Goal: Information Seeking & Learning: Learn about a topic

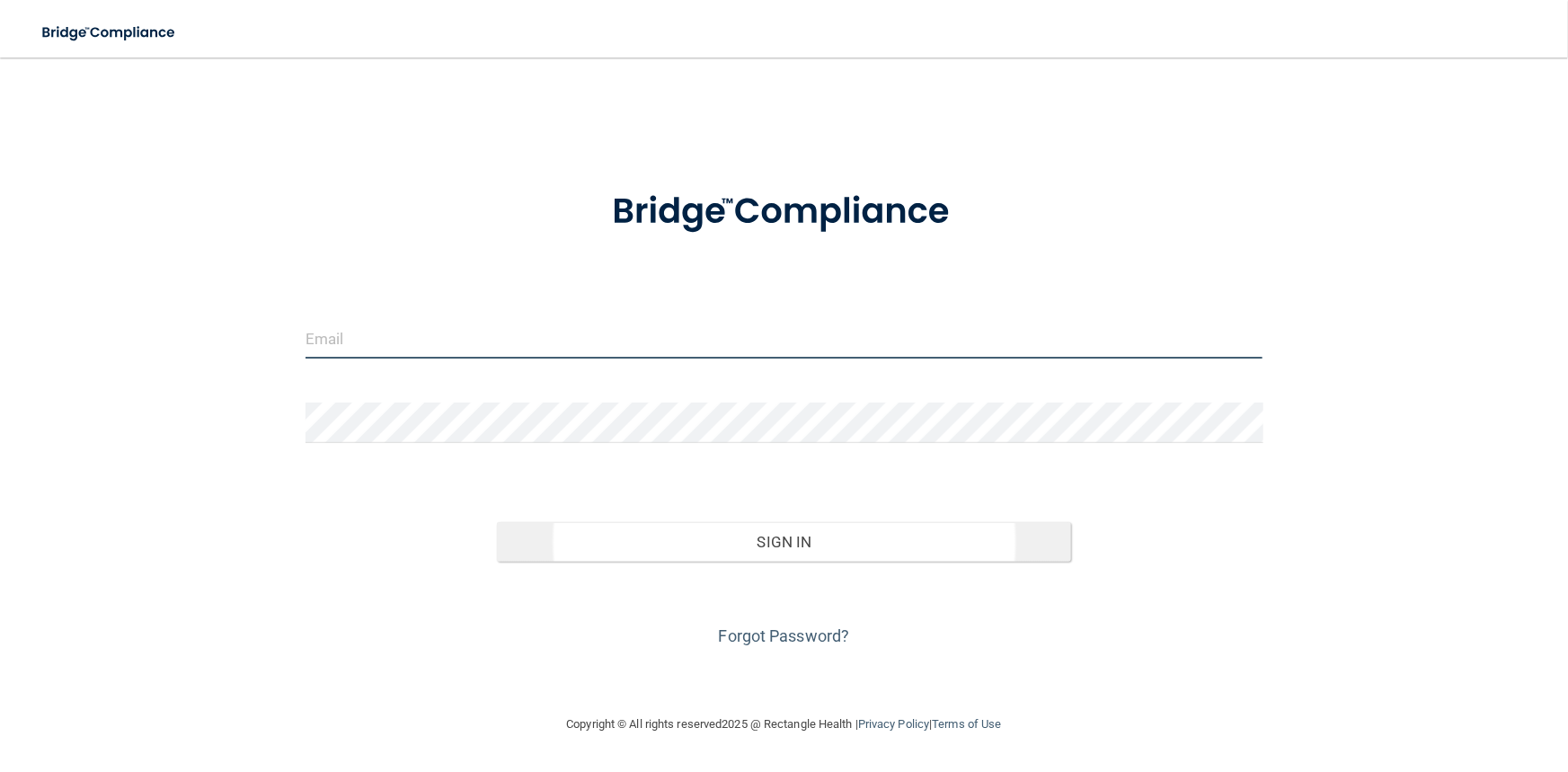
type input "[PERSON_NAME][EMAIL_ADDRESS][DOMAIN_NAME]"
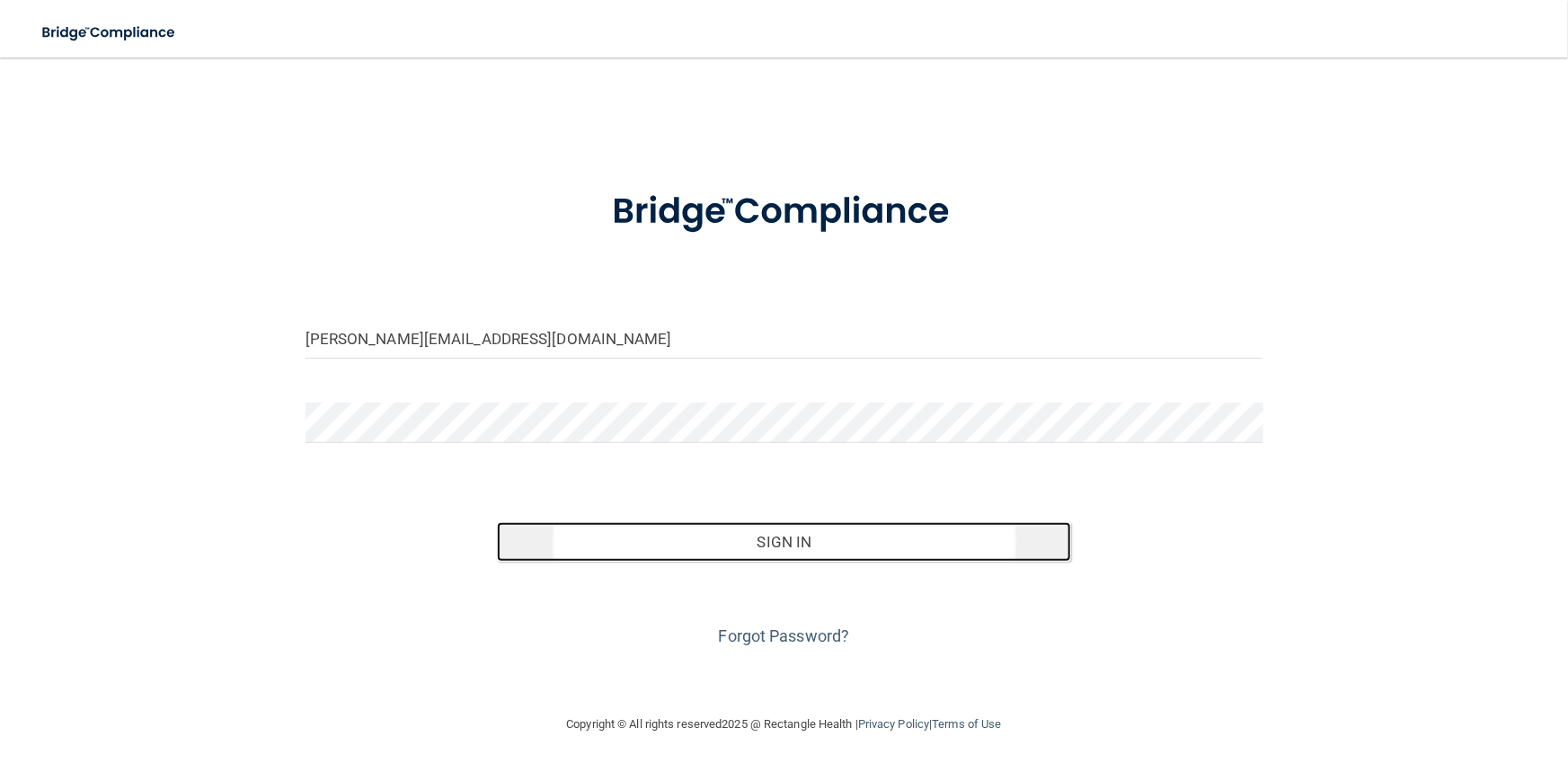
click at [784, 547] on button "Sign In" at bounding box center [784, 542] width 574 height 40
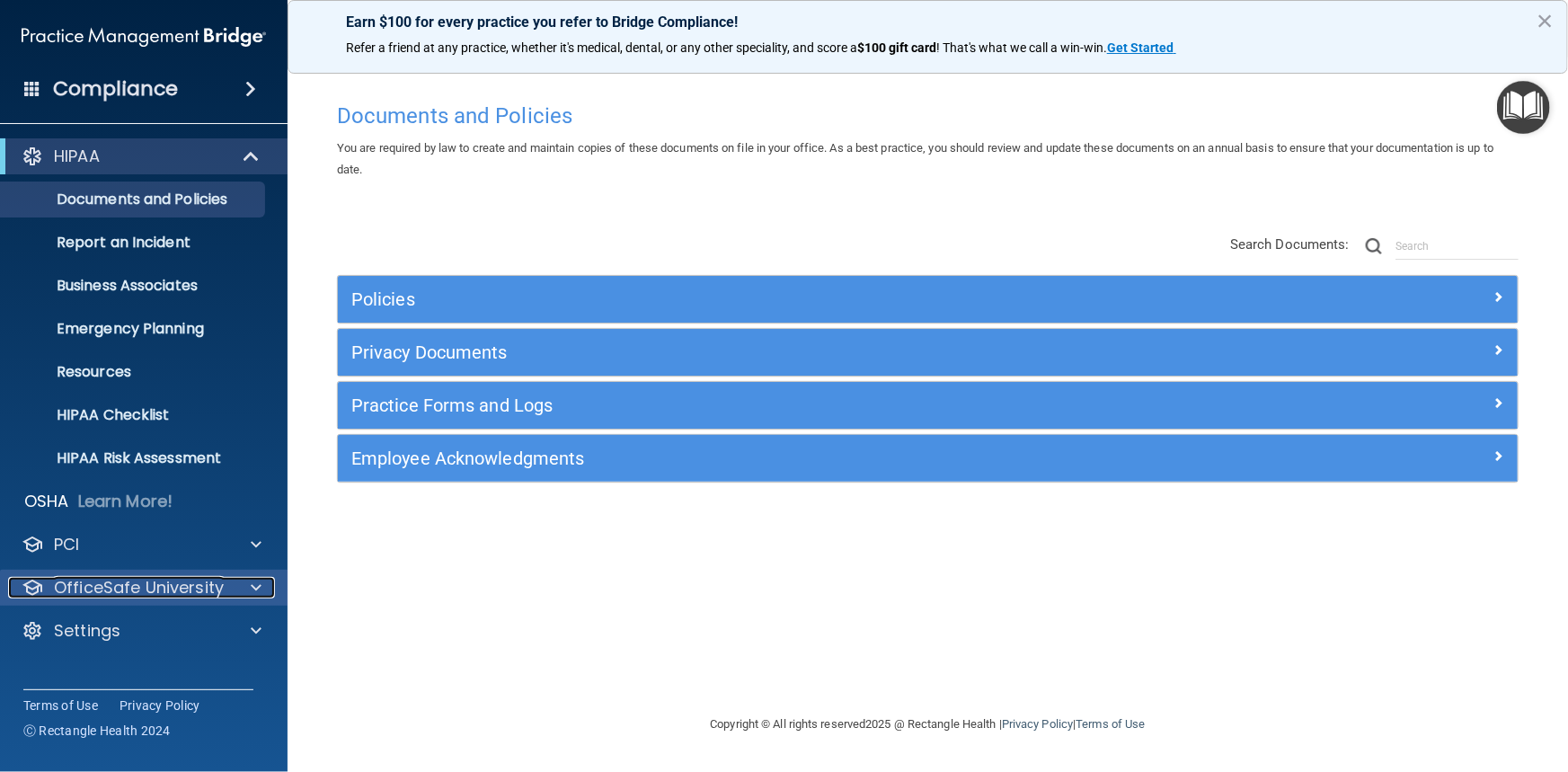
click at [210, 590] on p "OfficeSafe University" at bounding box center [139, 588] width 170 height 22
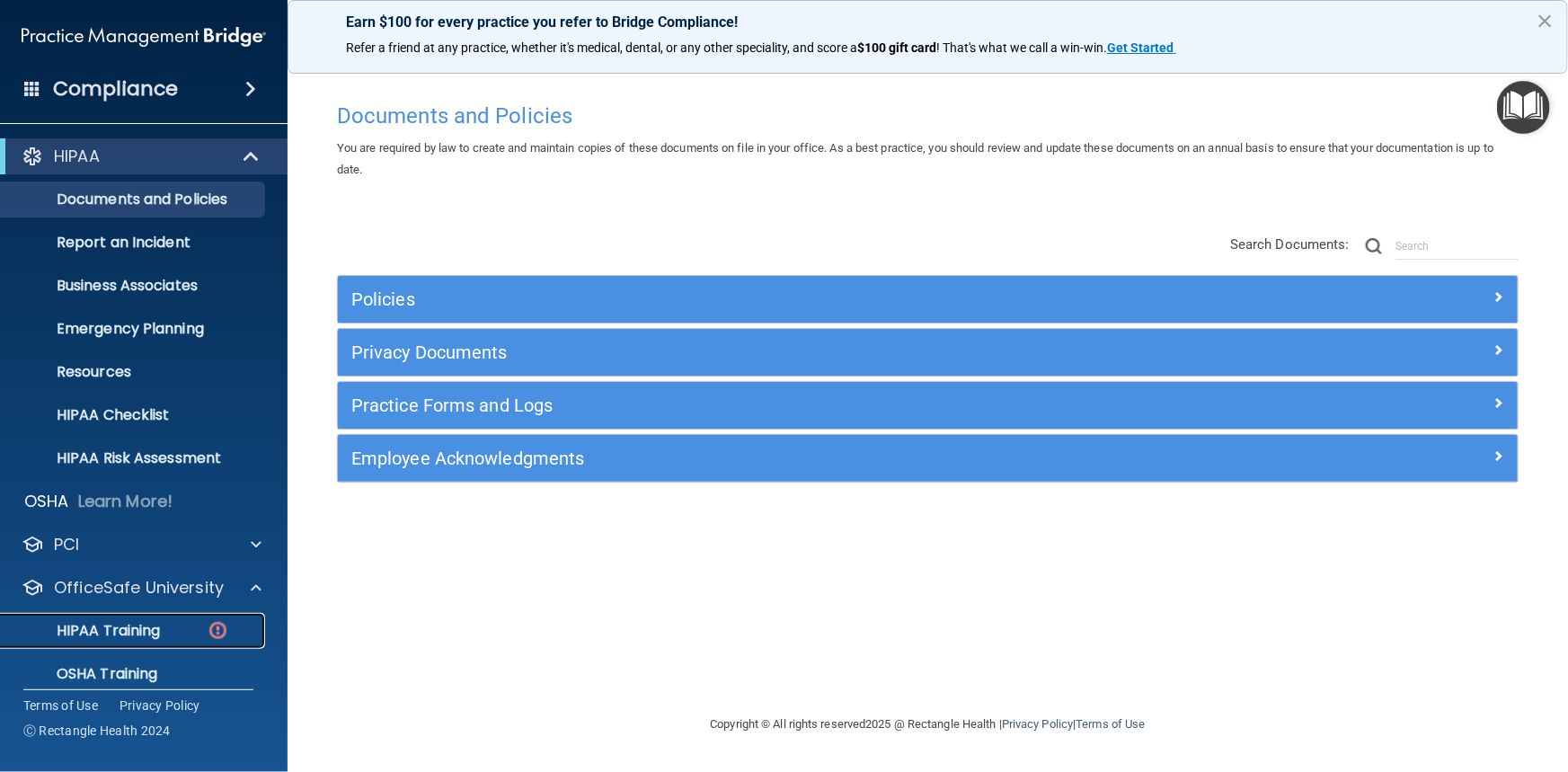
click at [146, 635] on p "HIPAA Training" at bounding box center [86, 631] width 149 height 18
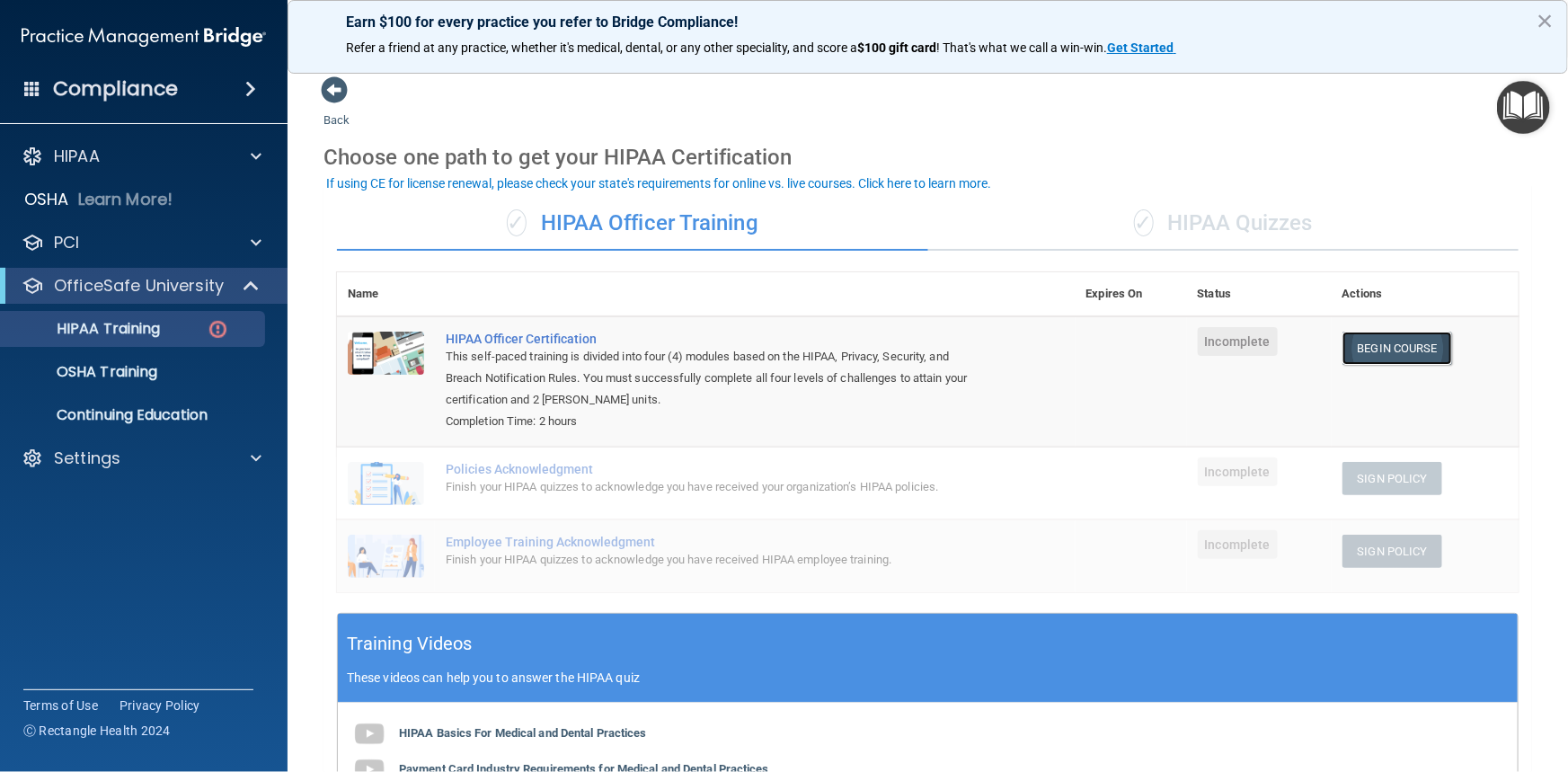
click at [1354, 351] on link "Begin Course" at bounding box center [1397, 348] width 110 height 33
click at [106, 450] on p "Settings" at bounding box center [88, 458] width 67 height 22
click at [91, 635] on p "Sign Out" at bounding box center [134, 631] width 246 height 18
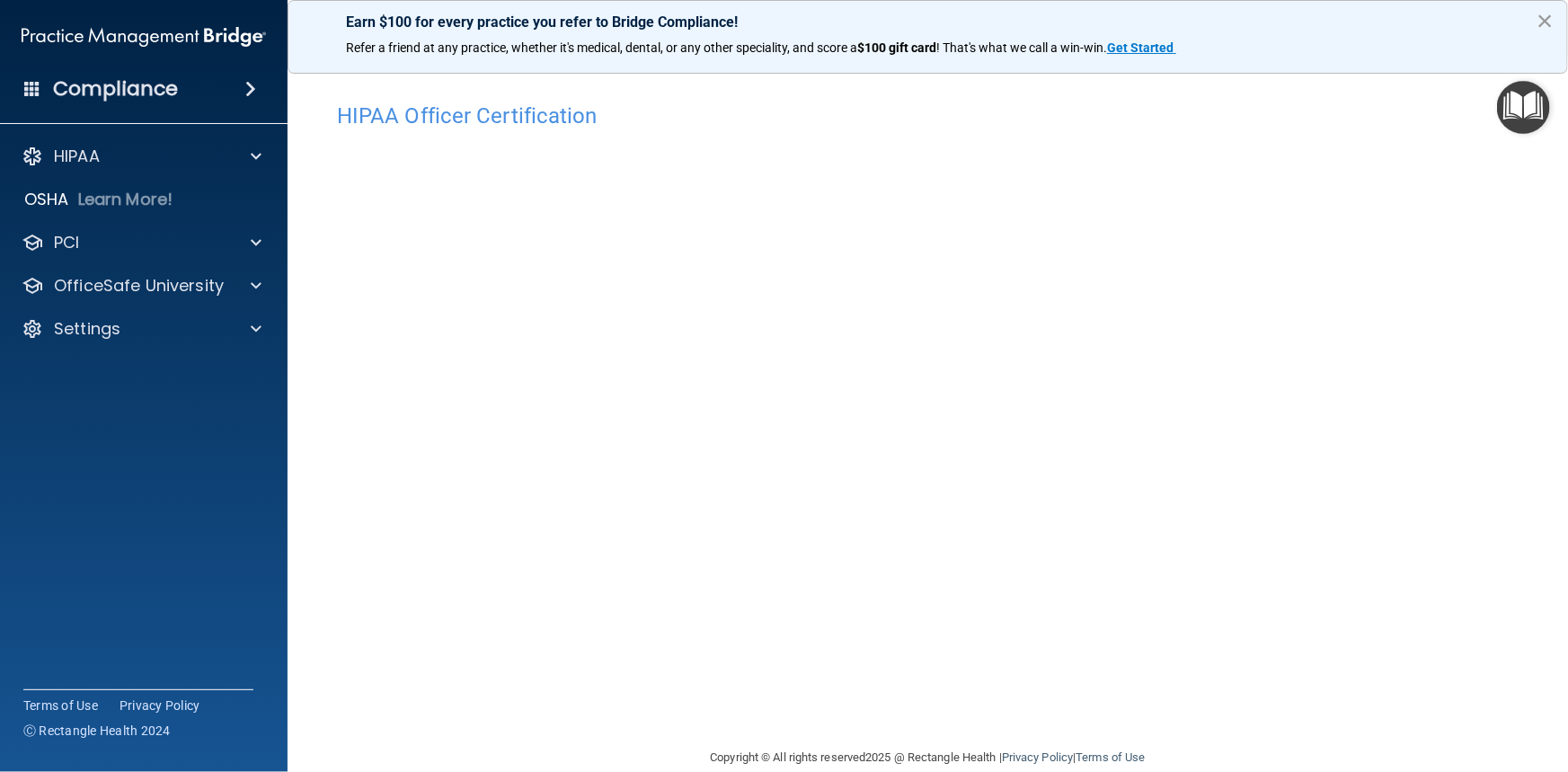
click at [1544, 21] on button "×" at bounding box center [1545, 21] width 17 height 29
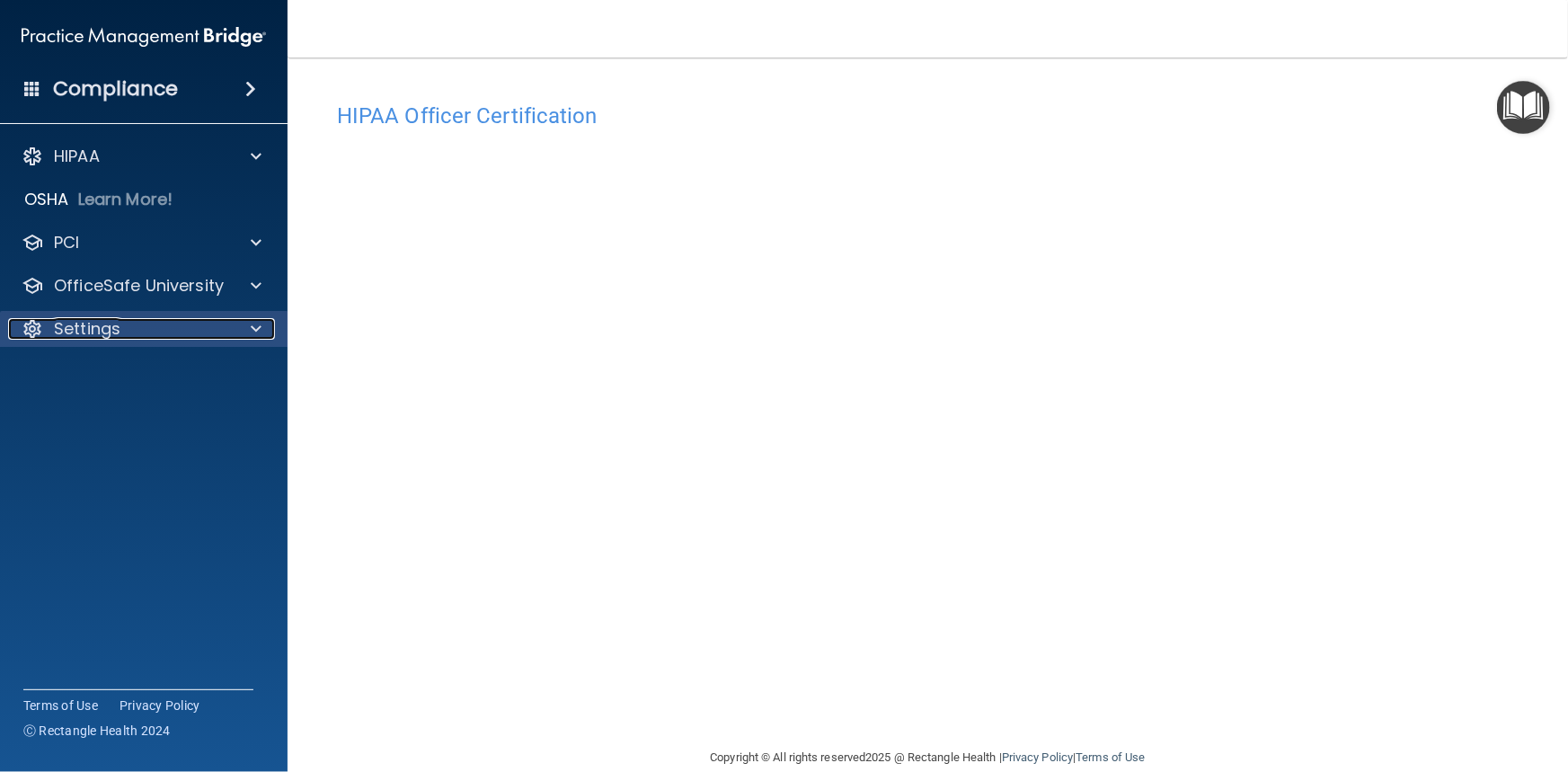
click at [95, 331] on p "Settings" at bounding box center [88, 329] width 67 height 22
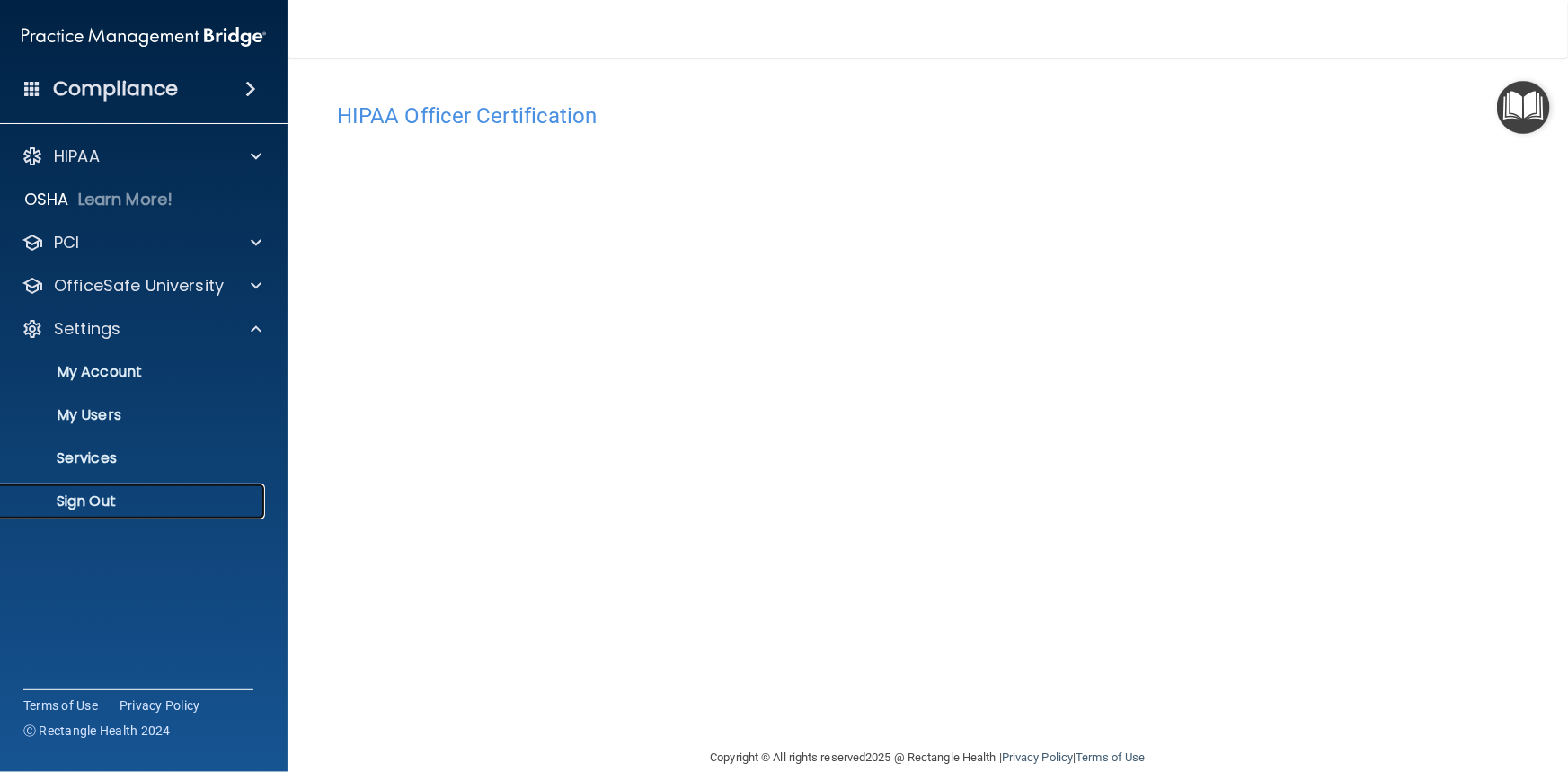
click at [84, 500] on p "Sign Out" at bounding box center [134, 501] width 246 height 18
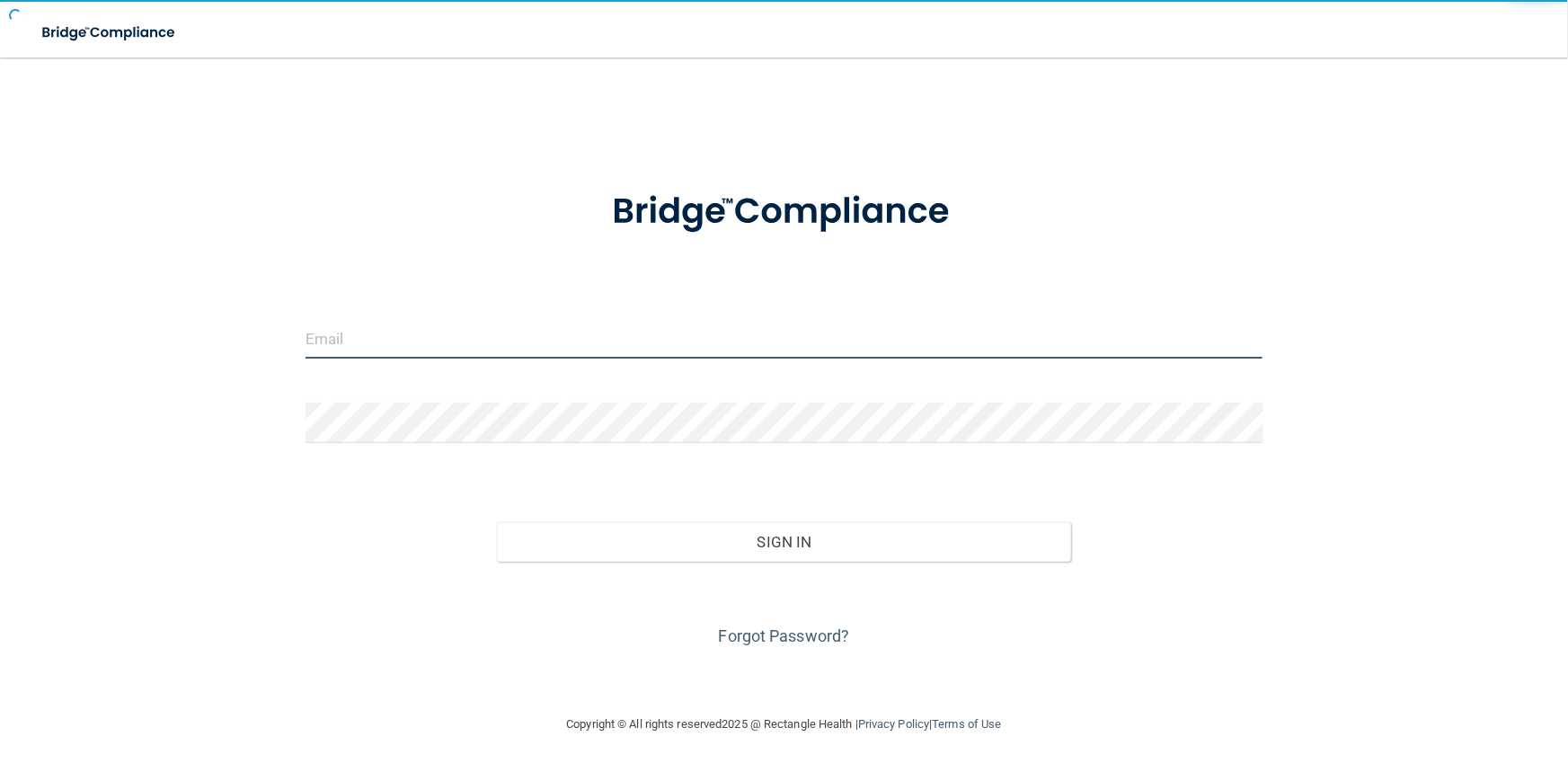
type input "[PERSON_NAME][EMAIL_ADDRESS][DOMAIN_NAME]"
